Goal: Task Accomplishment & Management: Complete application form

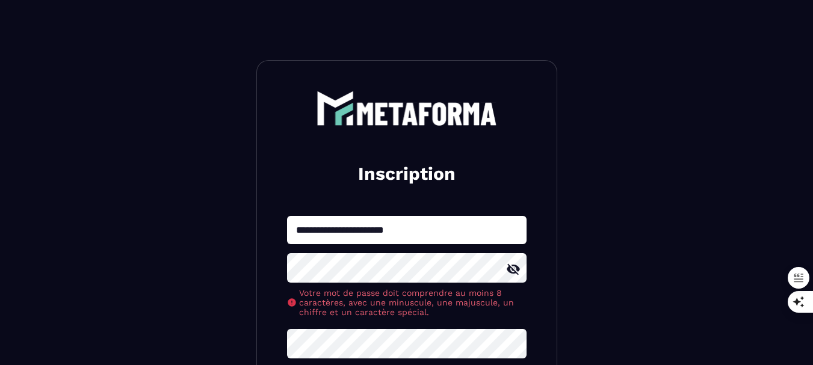
click at [512, 273] on icon at bounding box center [513, 269] width 14 height 14
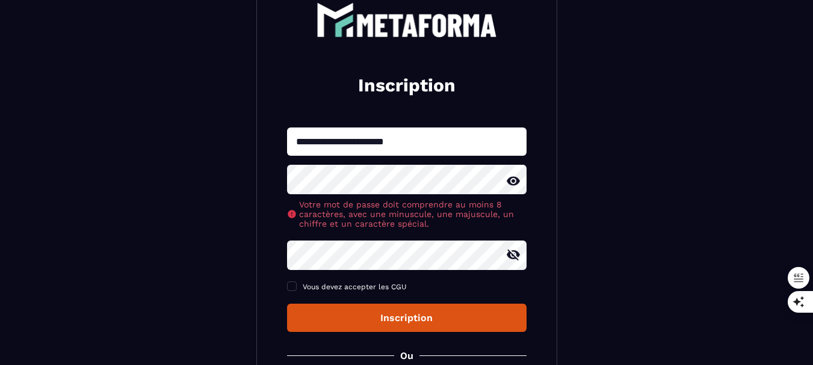
scroll to position [91, 0]
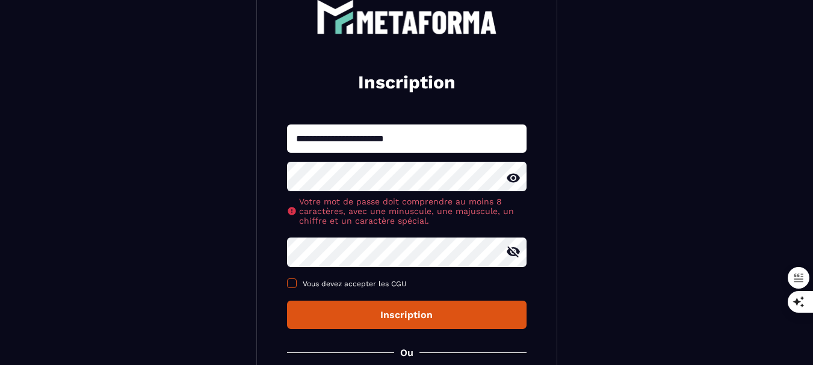
click at [292, 287] on span at bounding box center [292, 283] width 10 height 10
click at [418, 321] on div "Inscription" at bounding box center [407, 314] width 220 height 11
click at [422, 316] on div "Inscription" at bounding box center [407, 314] width 220 height 11
click at [517, 254] on icon at bounding box center [512, 252] width 13 height 11
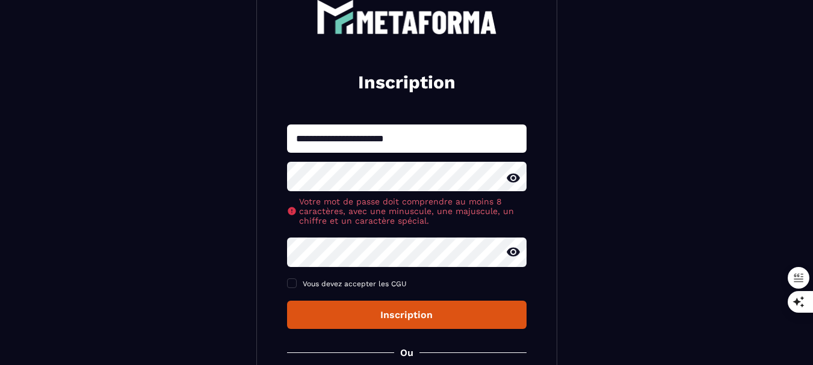
click at [515, 254] on icon at bounding box center [513, 252] width 14 height 14
click at [515, 255] on icon at bounding box center [512, 252] width 13 height 11
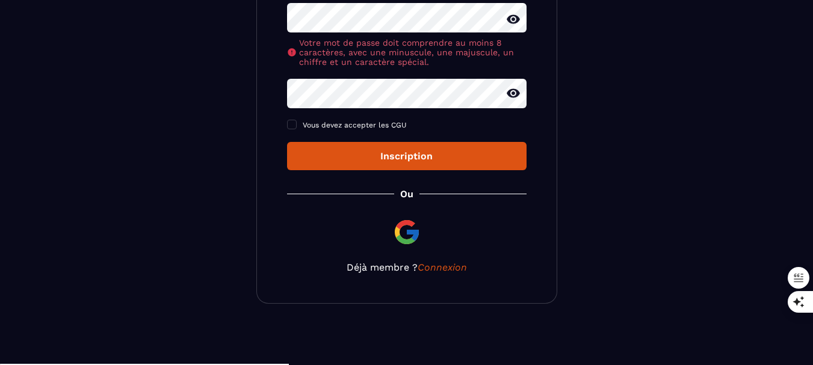
click at [396, 155] on div "Inscription" at bounding box center [407, 155] width 220 height 11
click at [356, 165] on button "Inscription" at bounding box center [406, 156] width 239 height 28
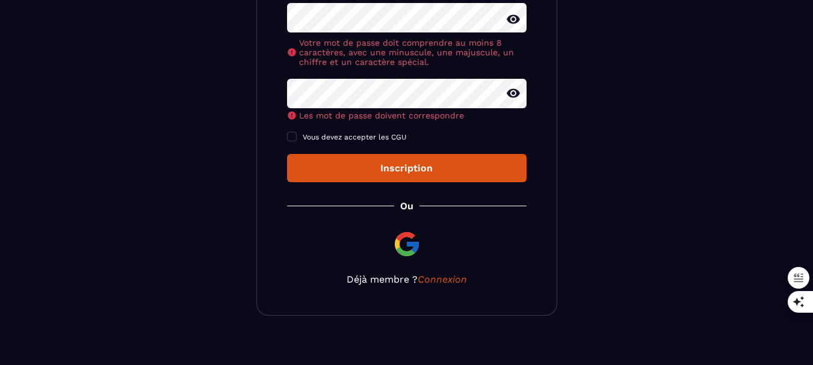
click at [398, 164] on button "Inscription" at bounding box center [406, 168] width 239 height 28
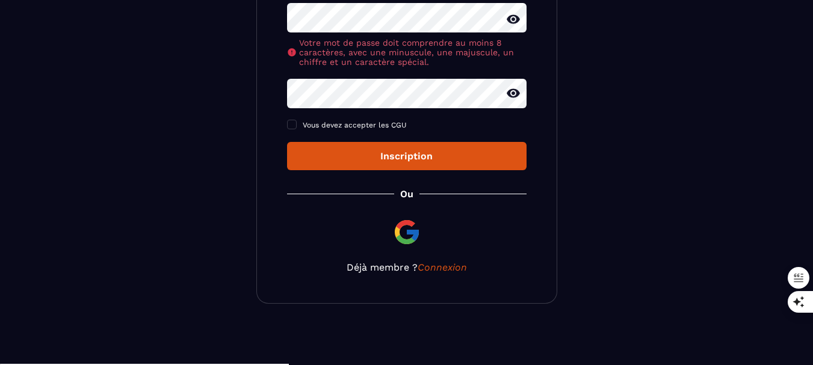
click at [398, 164] on button "Inscription" at bounding box center [406, 156] width 239 height 28
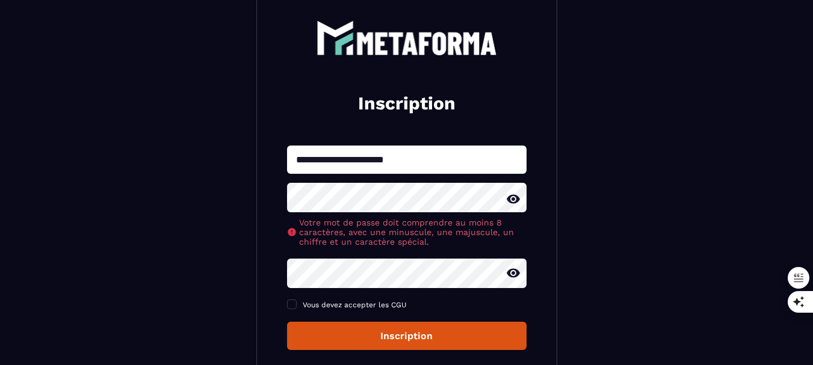
scroll to position [69, 0]
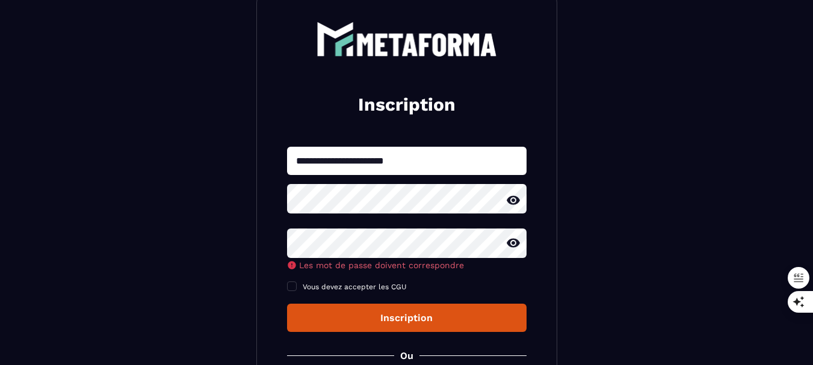
click at [348, 269] on div "Les mot de passe doivent correspondre" at bounding box center [406, 249] width 239 height 41
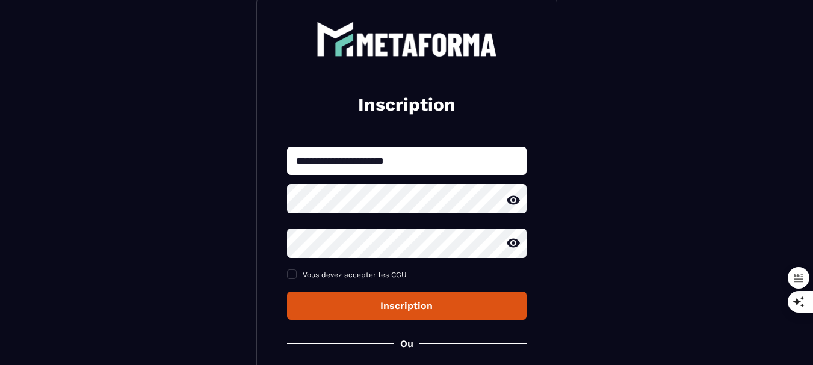
click at [372, 317] on button "Inscription" at bounding box center [406, 306] width 239 height 28
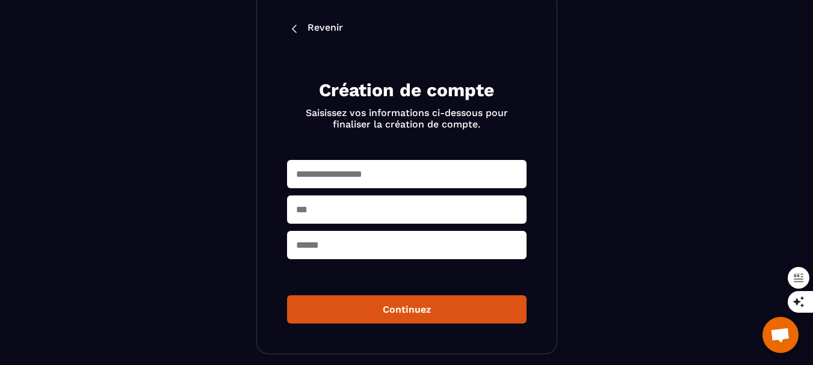
click at [398, 174] on input "text" at bounding box center [406, 174] width 239 height 28
type input "**********"
click at [400, 205] on input "text" at bounding box center [406, 209] width 239 height 28
type input "*******"
type input "******"
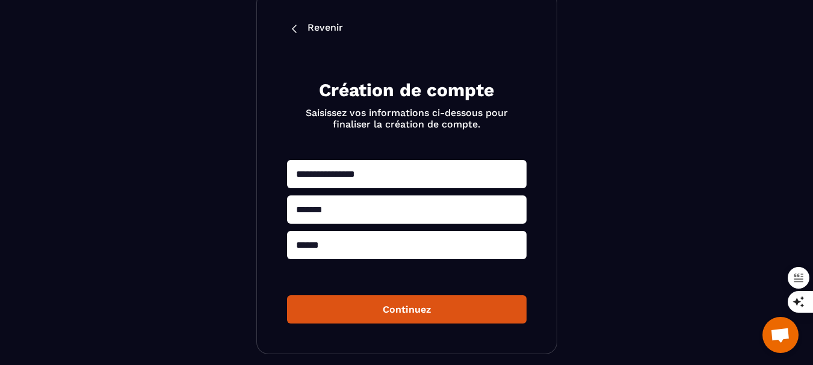
click at [431, 316] on button "Continuez" at bounding box center [406, 309] width 239 height 28
